Goal: Task Accomplishment & Management: Manage account settings

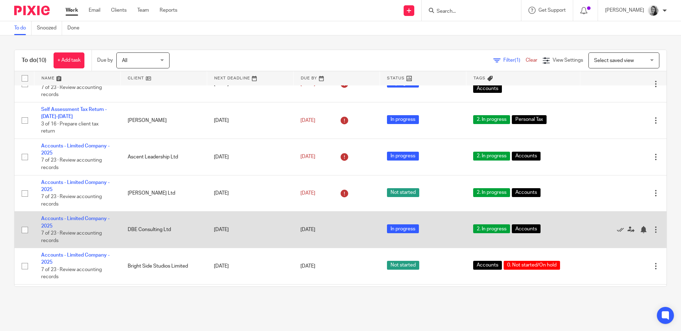
scroll to position [126, 0]
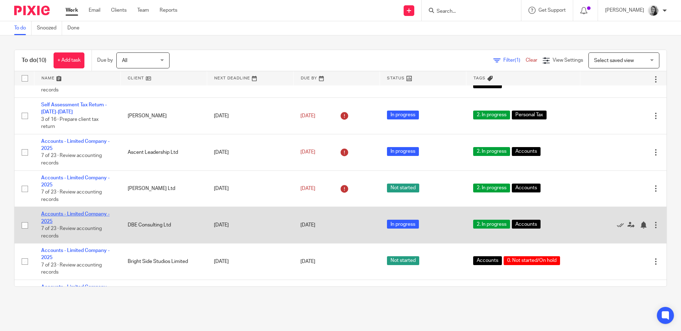
click at [80, 218] on link "Accounts - Limited Company - 2025" at bounding box center [75, 218] width 68 height 12
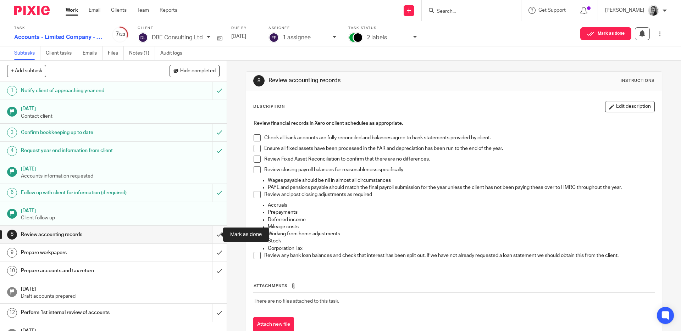
click at [213, 233] on input "submit" at bounding box center [113, 235] width 227 height 18
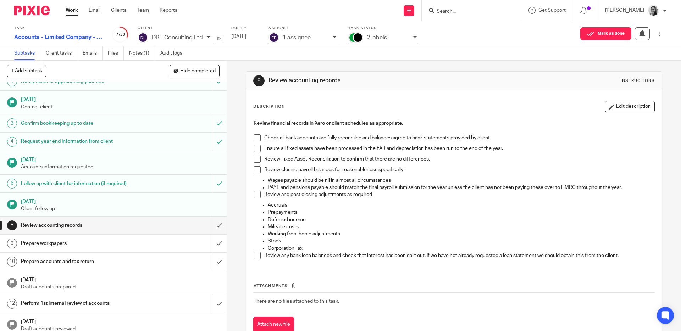
scroll to position [14, 0]
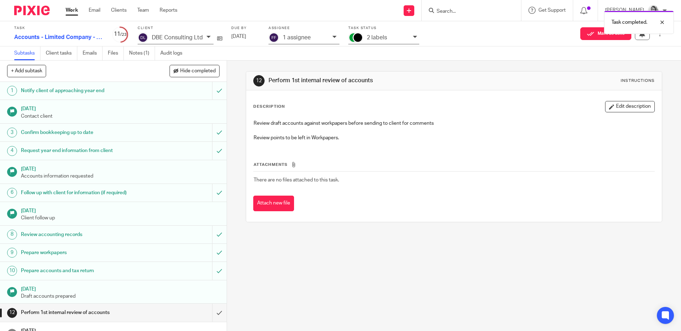
click at [331, 35] on div "1 assignee" at bounding box center [304, 38] width 71 height 12
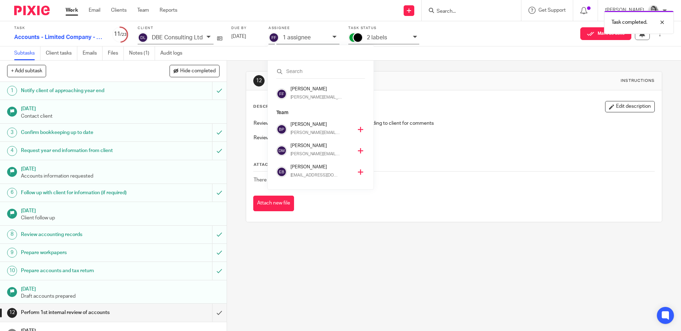
click at [358, 127] on icon at bounding box center [360, 129] width 5 height 5
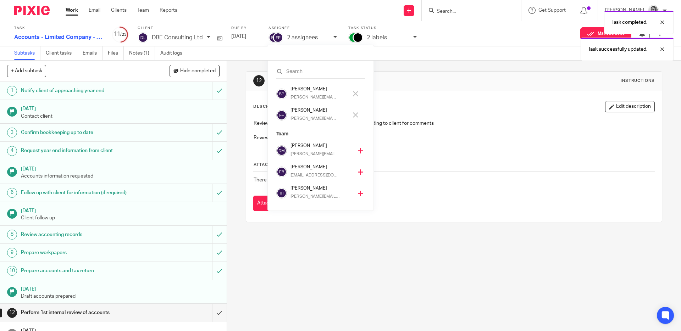
click at [356, 116] on icon at bounding box center [355, 114] width 5 height 5
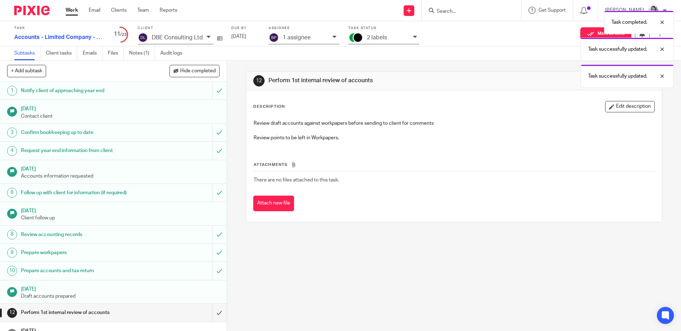
click at [402, 37] on div "Task completed. Task successfully updated. Task successfully updated." at bounding box center [507, 47] width 333 height 81
click at [407, 37] on div "Task completed. Task successfully updated. Task successfully updated." at bounding box center [507, 47] width 333 height 81
click at [413, 37] on div "Task successfully updated. Task successfully updated." at bounding box center [507, 47] width 333 height 81
click at [396, 37] on div "Task successfully updated. Task successfully updated." at bounding box center [507, 34] width 333 height 54
click at [433, 63] on div "12 Perform 1st internal review of accounts Instructions Description Edit descri…" at bounding box center [454, 147] width 416 height 172
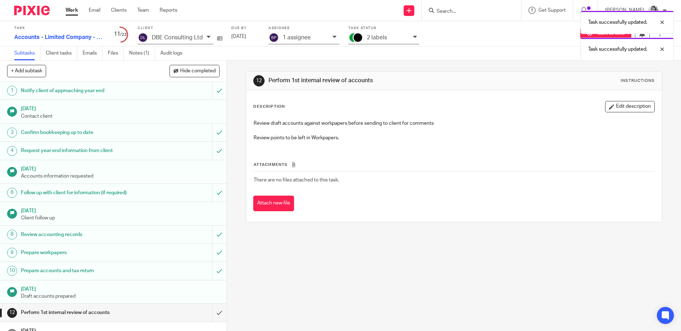
click at [413, 34] on div "Task successfully updated. Task successfully updated." at bounding box center [507, 34] width 333 height 54
click at [416, 66] on div "12 Perform 1st internal review of accounts Instructions Description Edit descri…" at bounding box center [454, 147] width 416 height 172
click at [361, 35] on div at bounding box center [358, 37] width 11 height 11
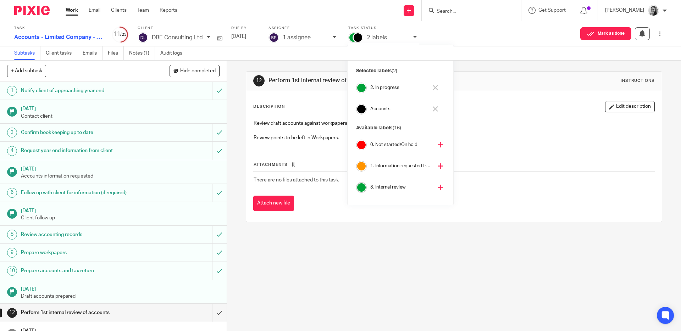
click at [437, 88] on icon at bounding box center [435, 87] width 5 height 5
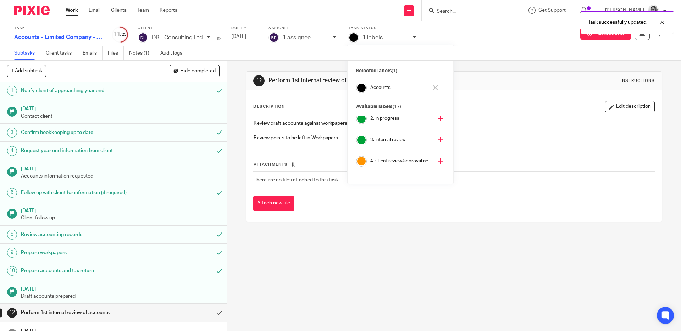
scroll to position [52, 0]
click at [438, 136] on icon at bounding box center [440, 135] width 5 height 5
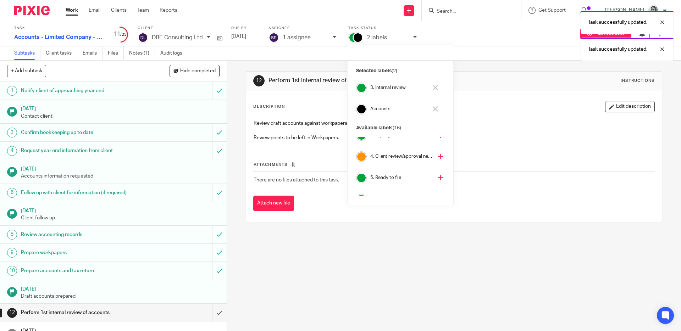
click at [491, 75] on div "12 Perform 1st internal review of accounts Instructions" at bounding box center [453, 80] width 401 height 11
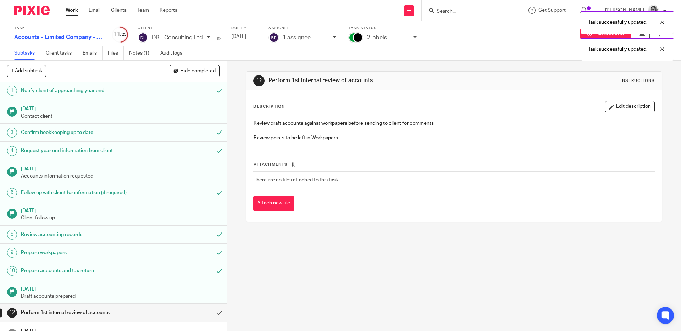
click at [403, 36] on div "Task successfully updated. Task successfully updated." at bounding box center [507, 34] width 333 height 54
click at [414, 38] on div "Task successfully updated. Task successfully updated." at bounding box center [507, 34] width 333 height 54
click at [389, 41] on div "2 labels" at bounding box center [388, 38] width 43 height 8
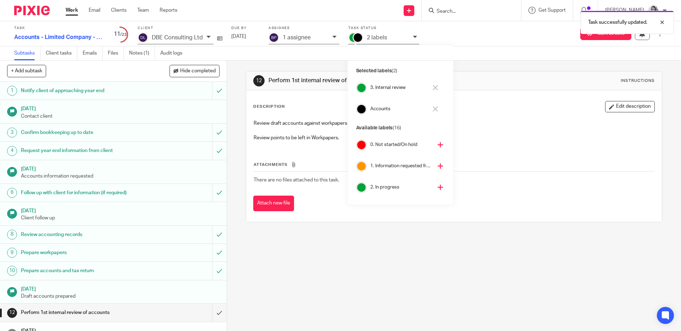
click at [389, 41] on div "2 labels" at bounding box center [388, 38] width 43 height 8
click at [73, 7] on link "Work" at bounding box center [72, 10] width 12 height 7
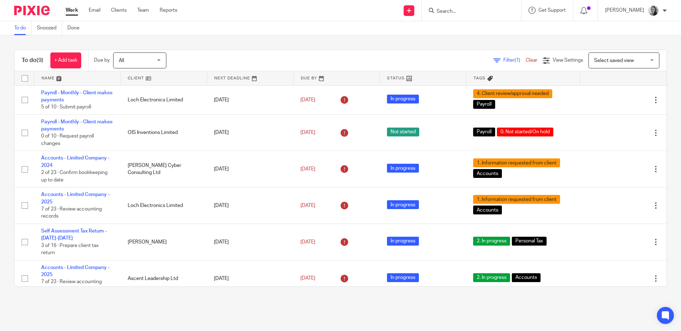
click at [459, 7] on form at bounding box center [474, 10] width 76 height 9
click at [459, 10] on input "Search" at bounding box center [468, 12] width 64 height 6
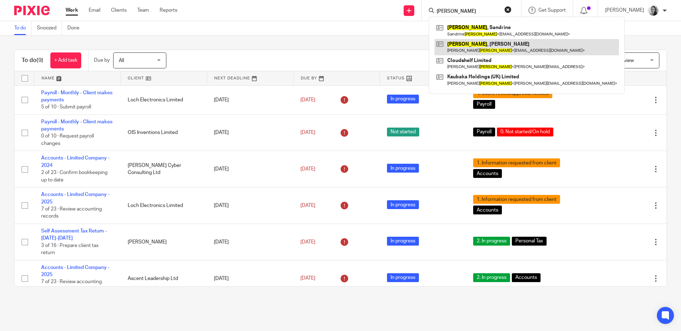
type input "corbett"
click at [491, 47] on link at bounding box center [527, 47] width 184 height 16
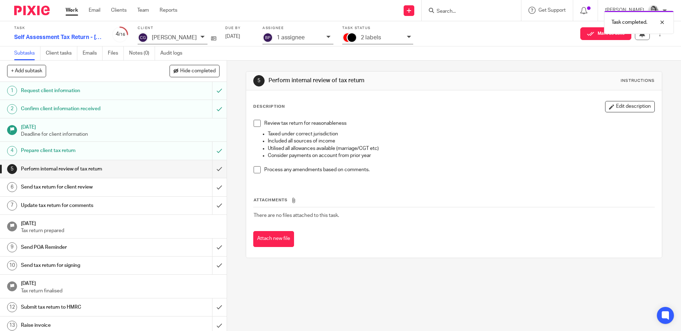
click at [286, 40] on p "1 assignee" at bounding box center [291, 37] width 28 height 6
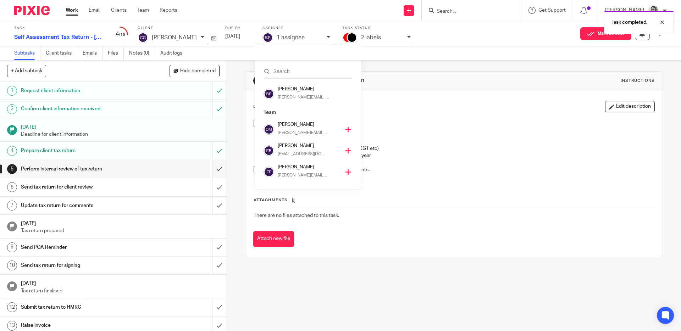
click at [383, 38] on div "2 labels" at bounding box center [382, 38] width 43 height 8
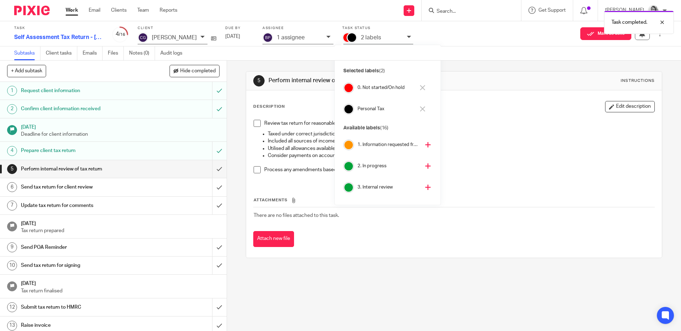
click at [425, 87] on icon at bounding box center [422, 87] width 5 height 5
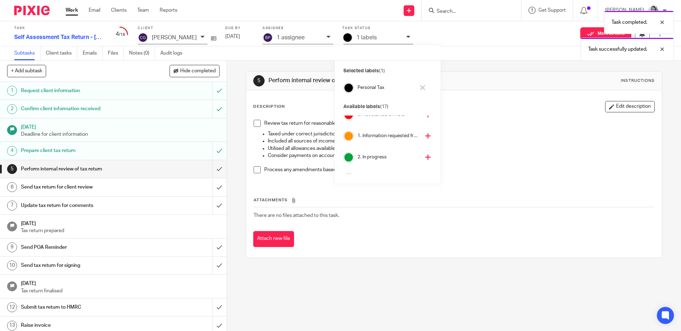
scroll to position [26, 0]
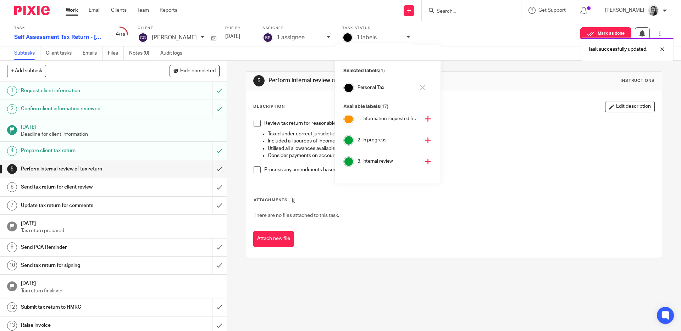
click at [425, 162] on icon at bounding box center [427, 161] width 5 height 5
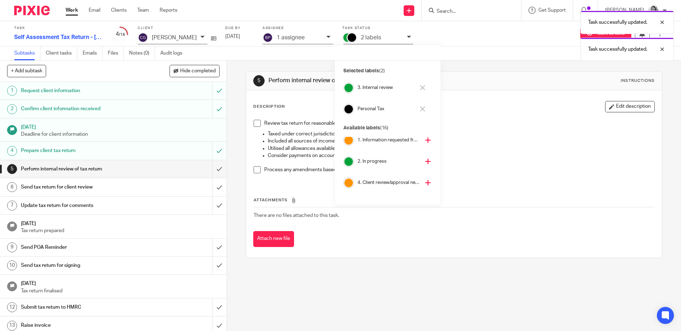
click at [516, 112] on div "Description Edit description" at bounding box center [453, 106] width 401 height 11
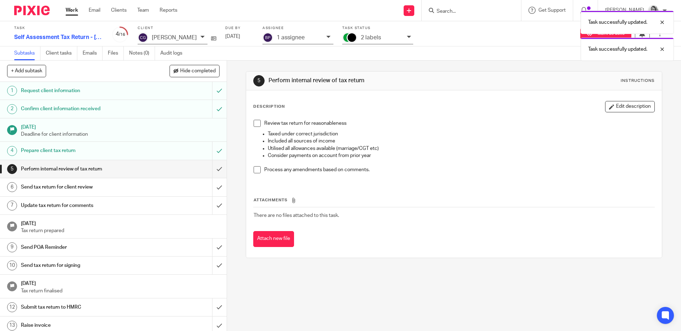
click at [72, 9] on link "Work" at bounding box center [72, 10] width 12 height 7
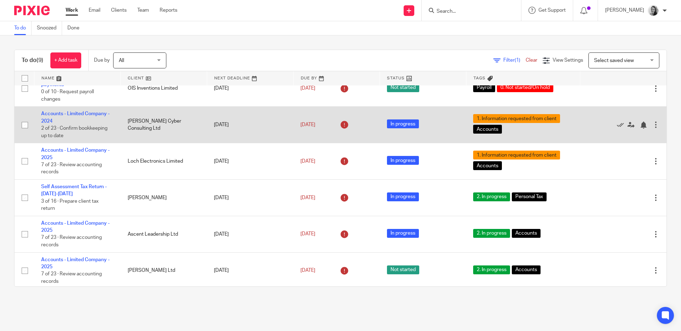
scroll to position [126, 0]
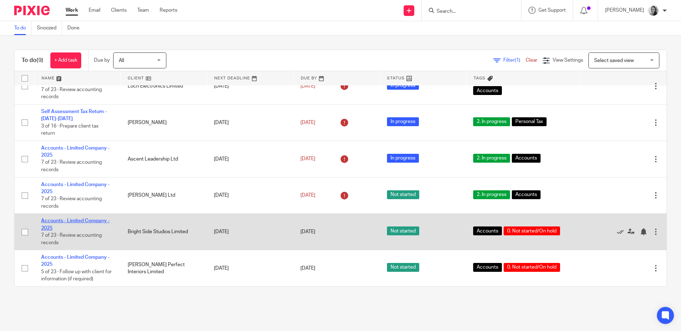
click at [47, 222] on link "Accounts - Limited Company - 2025" at bounding box center [75, 225] width 68 height 12
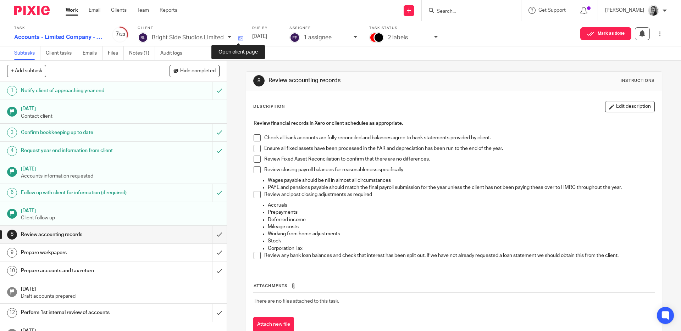
click at [238, 38] on icon at bounding box center [240, 38] width 5 height 5
click at [139, 51] on link "Notes (1)" at bounding box center [142, 53] width 26 height 14
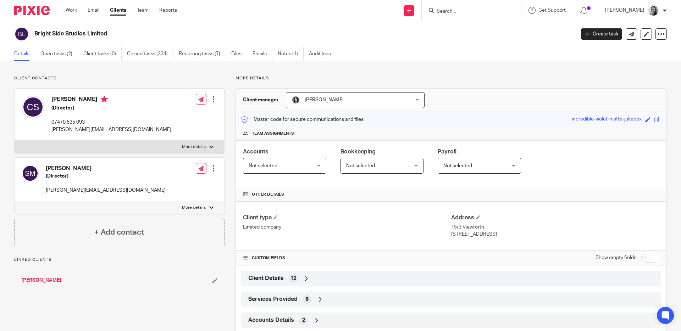
click at [483, 276] on div "Client Details 12" at bounding box center [451, 279] width 409 height 12
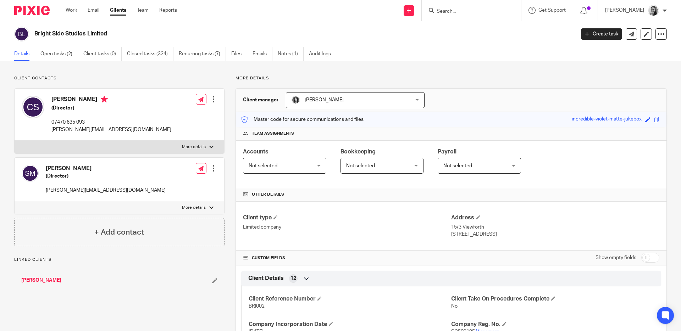
scroll to position [23, 0]
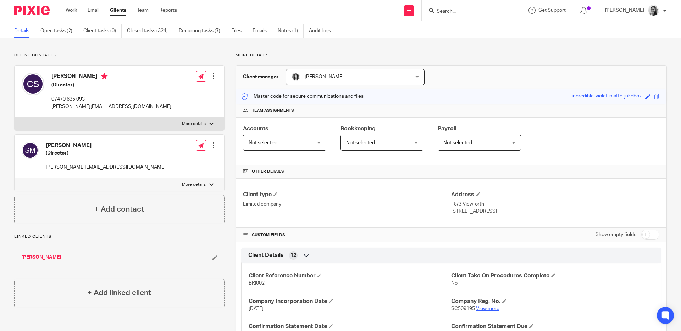
click at [487, 310] on link "View more" at bounding box center [487, 308] width 23 height 5
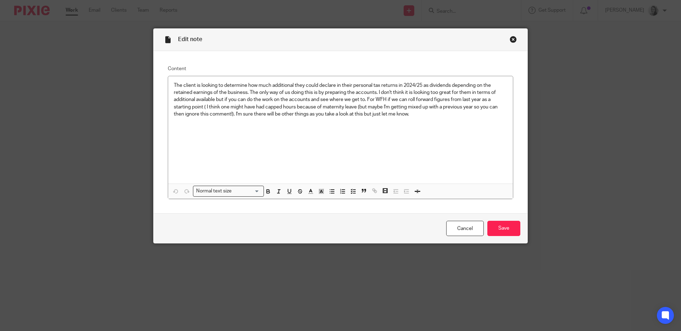
click at [510, 39] on div "Close this dialog window" at bounding box center [513, 39] width 7 height 7
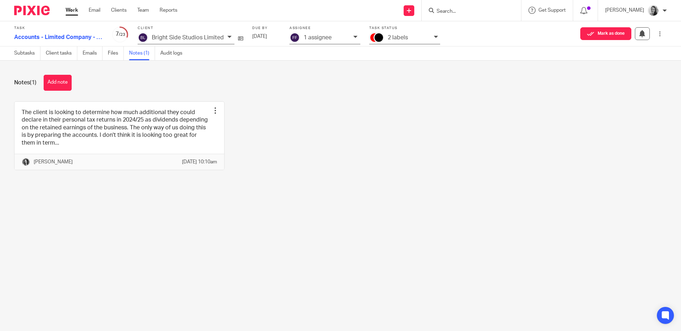
click at [400, 39] on p "2 labels" at bounding box center [398, 37] width 20 height 6
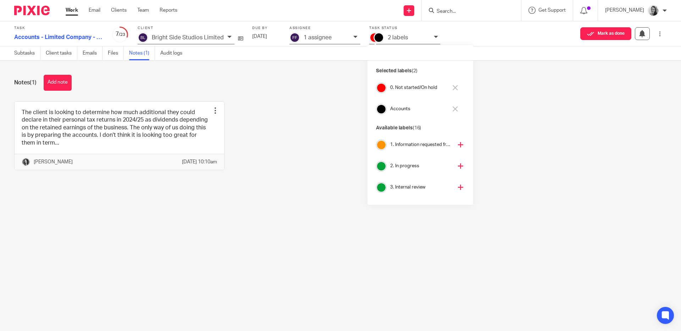
click at [455, 89] on icon at bounding box center [455, 87] width 5 height 5
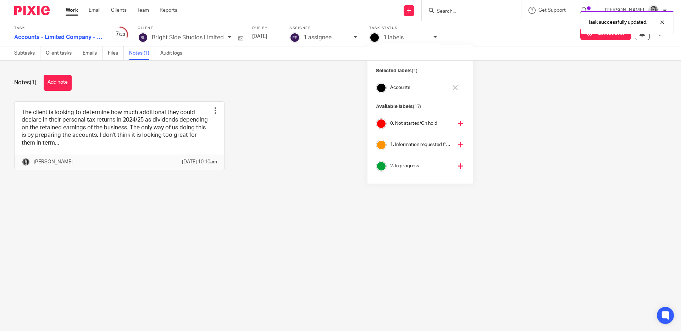
click at [458, 165] on icon at bounding box center [460, 166] width 5 height 5
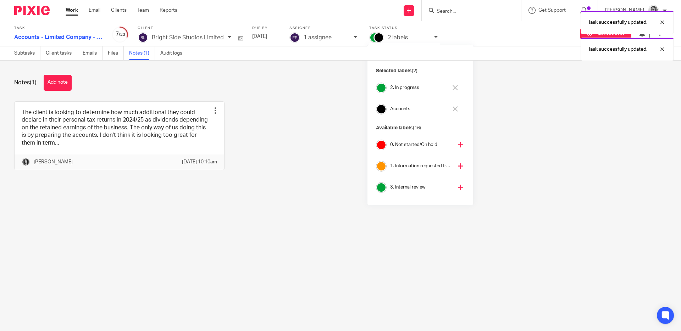
click at [295, 81] on div "Notes (1) Add note" at bounding box center [340, 83] width 653 height 16
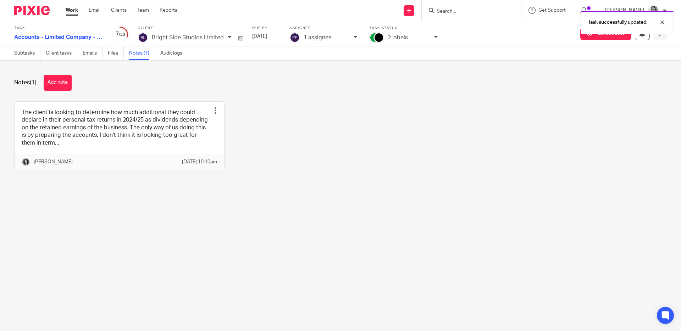
click at [657, 35] on icon at bounding box center [659, 33] width 5 height 5
click at [378, 110] on div "The client is looking to determine how much additional they could declare in th…" at bounding box center [335, 140] width 664 height 79
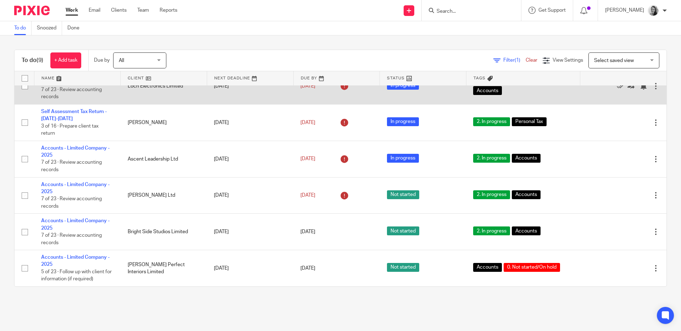
scroll to position [126, 0]
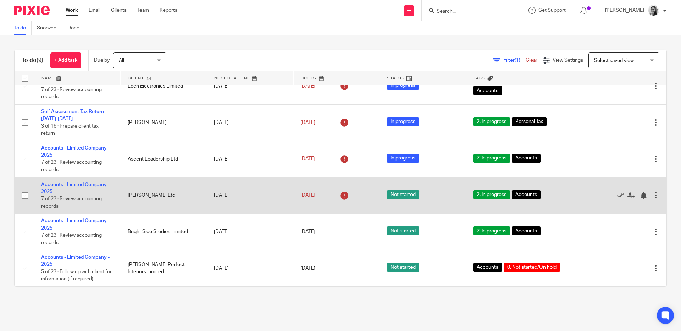
click at [24, 193] on input "checkbox" at bounding box center [24, 195] width 13 height 13
checkbox input "true"
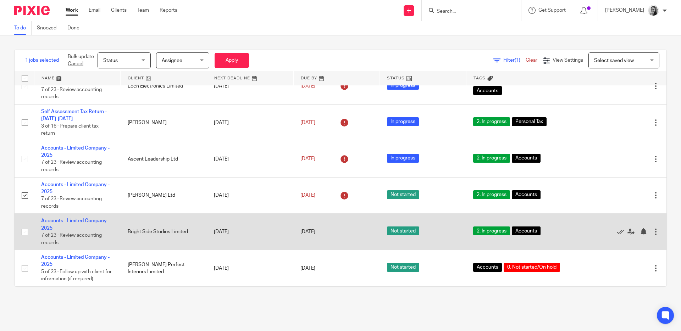
click at [27, 230] on input "checkbox" at bounding box center [24, 232] width 13 height 13
checkbox input "true"
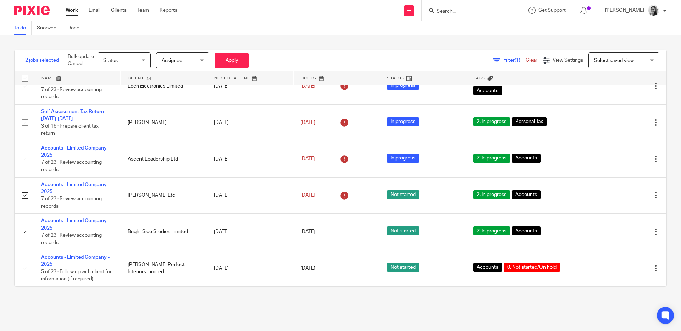
click at [146, 60] on div "Status Status" at bounding box center [124, 60] width 53 height 16
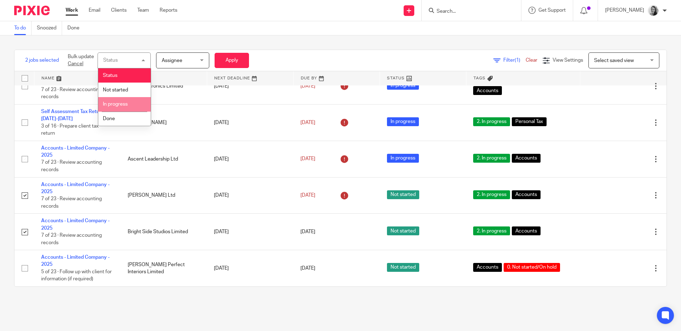
click at [134, 101] on li "In progress" at bounding box center [124, 104] width 52 height 15
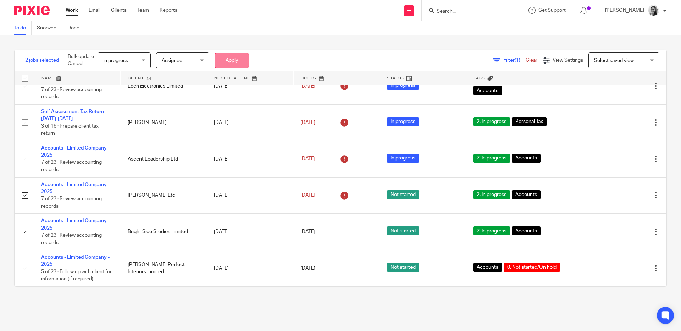
click at [233, 65] on button "Apply" at bounding box center [232, 60] width 34 height 15
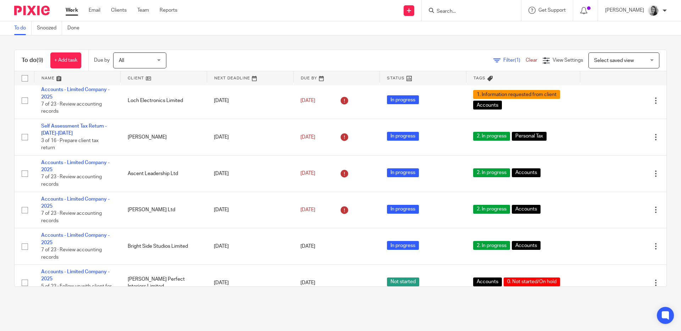
scroll to position [118, 0]
